Goal: Use online tool/utility: Utilize a website feature to perform a specific function

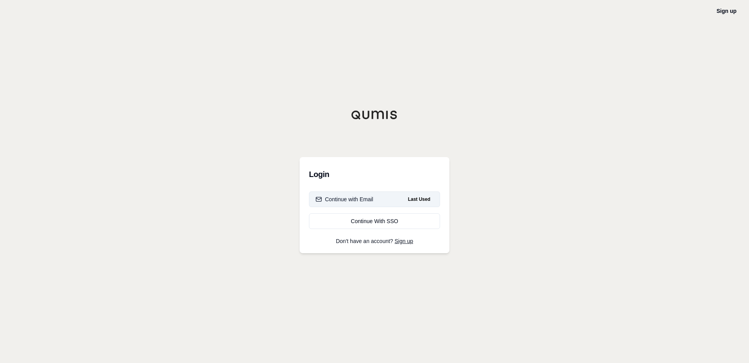
click at [338, 198] on div "Continue with Email" at bounding box center [345, 199] width 58 height 8
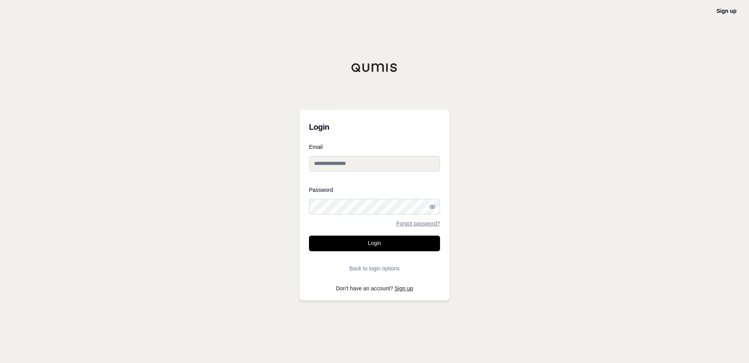
type input "**********"
click at [348, 240] on button "Login" at bounding box center [374, 243] width 131 height 16
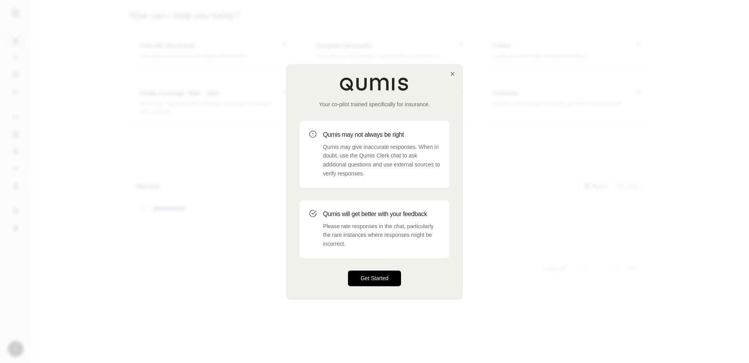
click at [361, 277] on button "Get Started" at bounding box center [374, 278] width 53 height 16
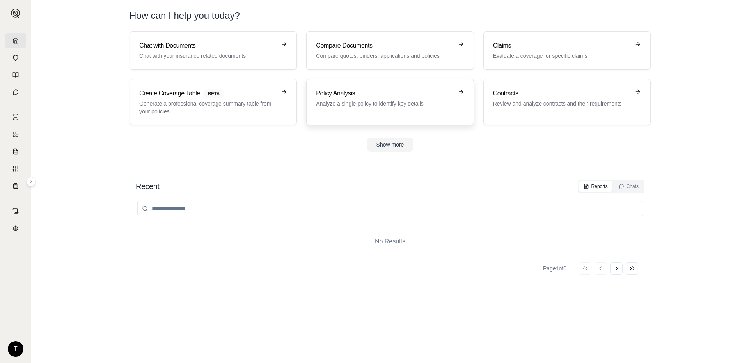
click at [336, 100] on p "Analyze a single policy to identify key details" at bounding box center [384, 104] width 137 height 8
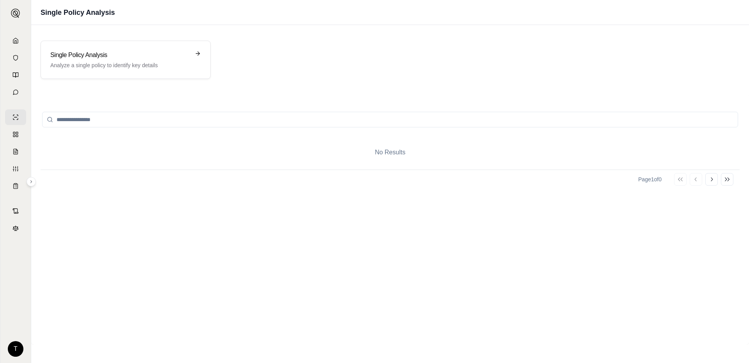
click at [361, 150] on div "No Results" at bounding box center [390, 152] width 699 height 34
click at [163, 57] on h3 "Single Policy Analysis" at bounding box center [120, 54] width 140 height 9
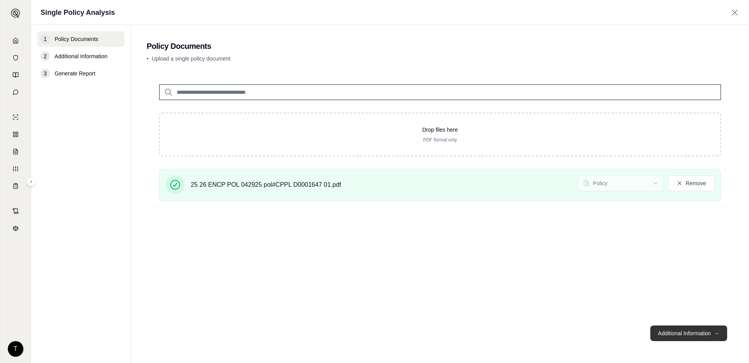
click at [667, 333] on button "Additional Information →" at bounding box center [689, 333] width 77 height 16
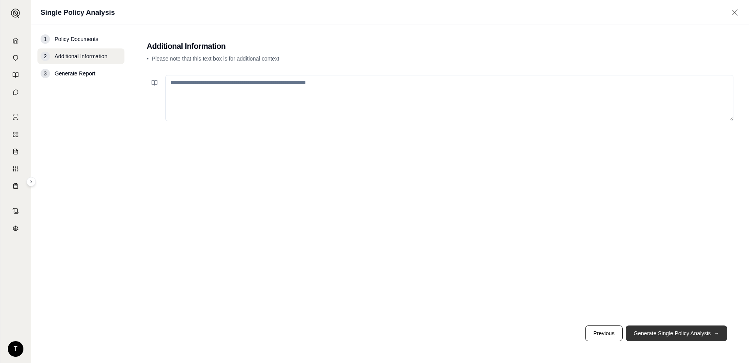
click at [645, 330] on button "Generate Single Policy Analysis →" at bounding box center [676, 333] width 101 height 16
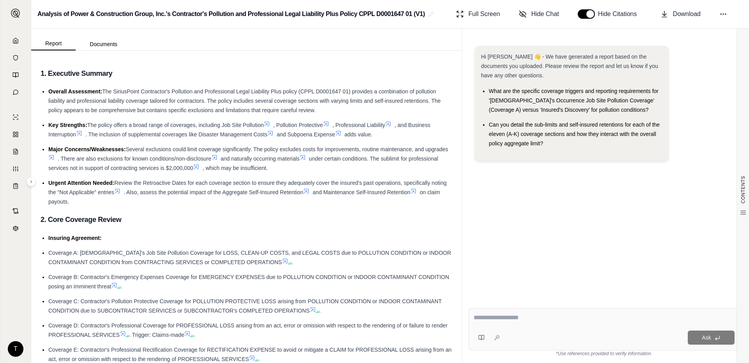
click at [499, 315] on textarea at bounding box center [604, 317] width 261 height 9
click at [477, 317] on textarea at bounding box center [604, 317] width 261 height 9
type textarea "**********"
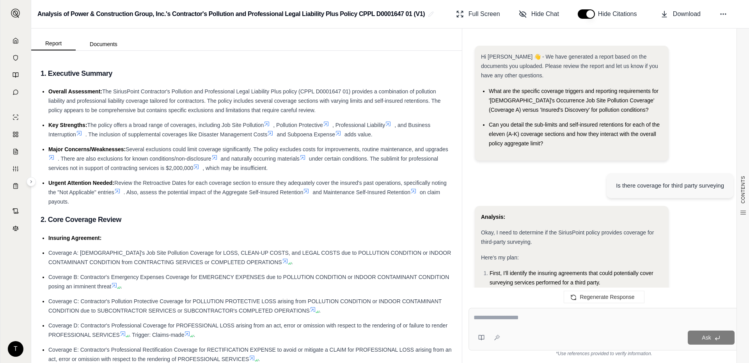
scroll to position [889, 0]
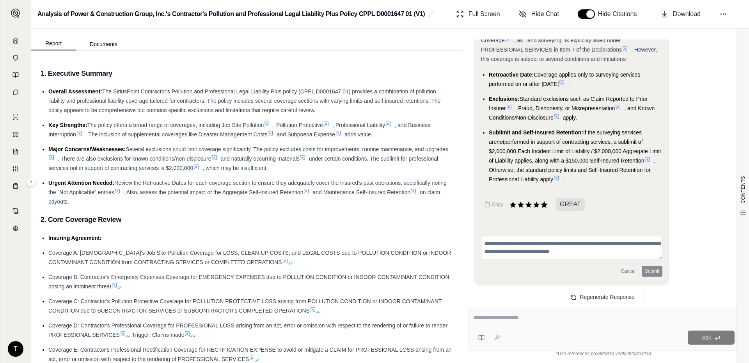
click at [545, 206] on icon at bounding box center [544, 204] width 7 height 7
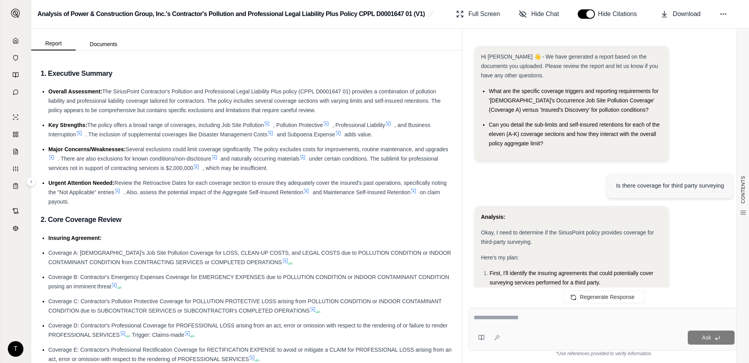
scroll to position [825, 0]
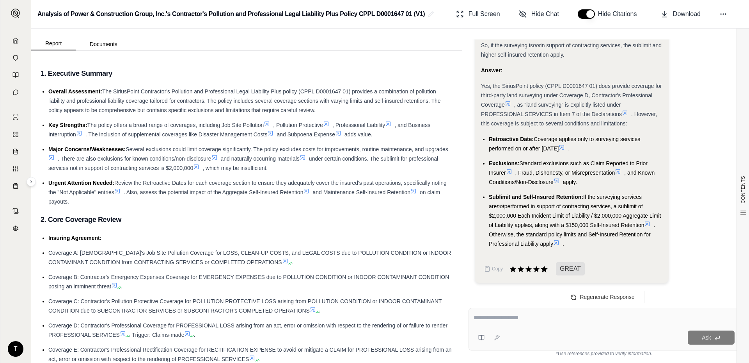
click at [544, 271] on icon at bounding box center [544, 268] width 7 height 7
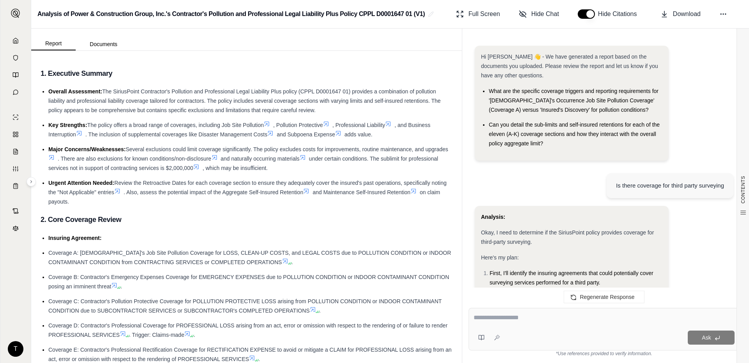
scroll to position [889, 0]
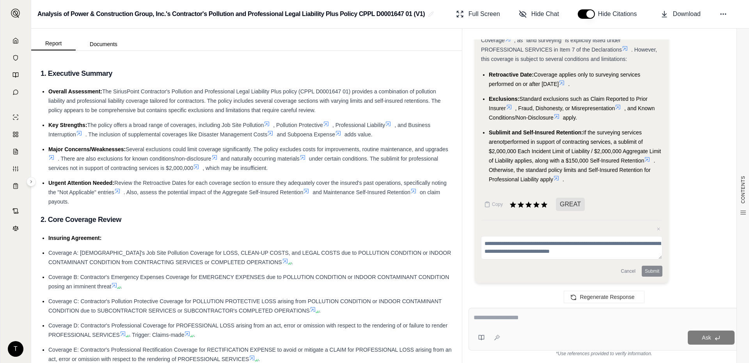
click at [647, 269] on div "Cancel Submit" at bounding box center [571, 270] width 181 height 11
click at [644, 269] on div "Cancel Submit" at bounding box center [571, 270] width 181 height 11
click at [656, 268] on div "Cancel Submit" at bounding box center [571, 270] width 181 height 11
click at [610, 248] on textarea at bounding box center [571, 247] width 181 height 23
click at [652, 271] on div "Cancel Submit" at bounding box center [571, 270] width 181 height 11
